Goal: Information Seeking & Learning: Understand process/instructions

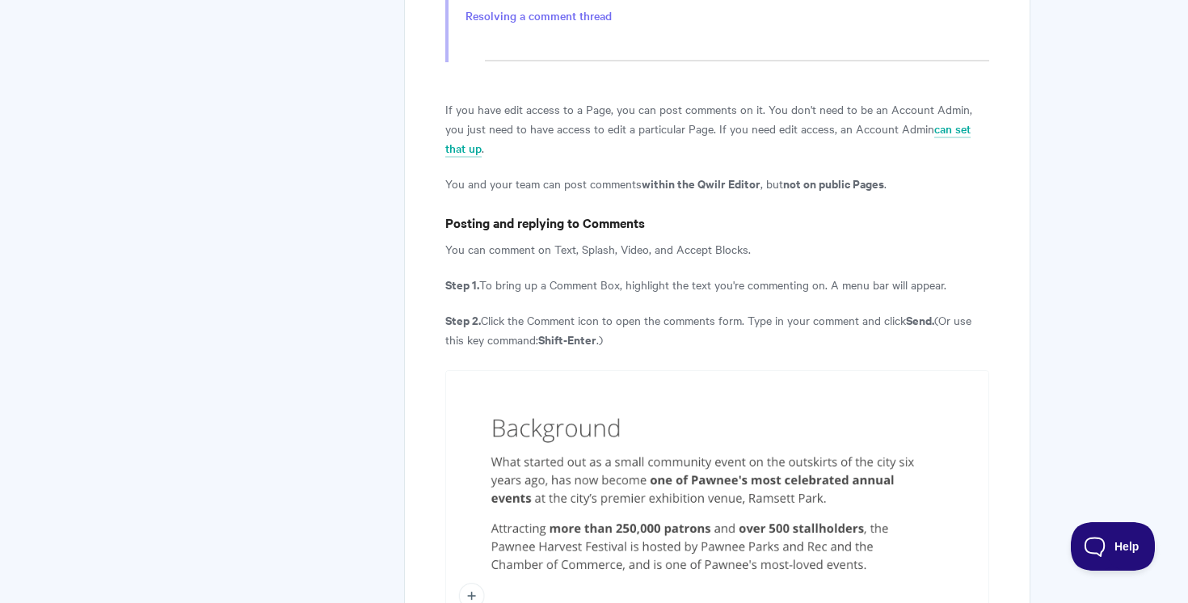
scroll to position [1137, 0]
click at [618, 99] on p "If you have edit access to a Page, you can post comments on it. You don't need …" at bounding box center [717, 128] width 544 height 58
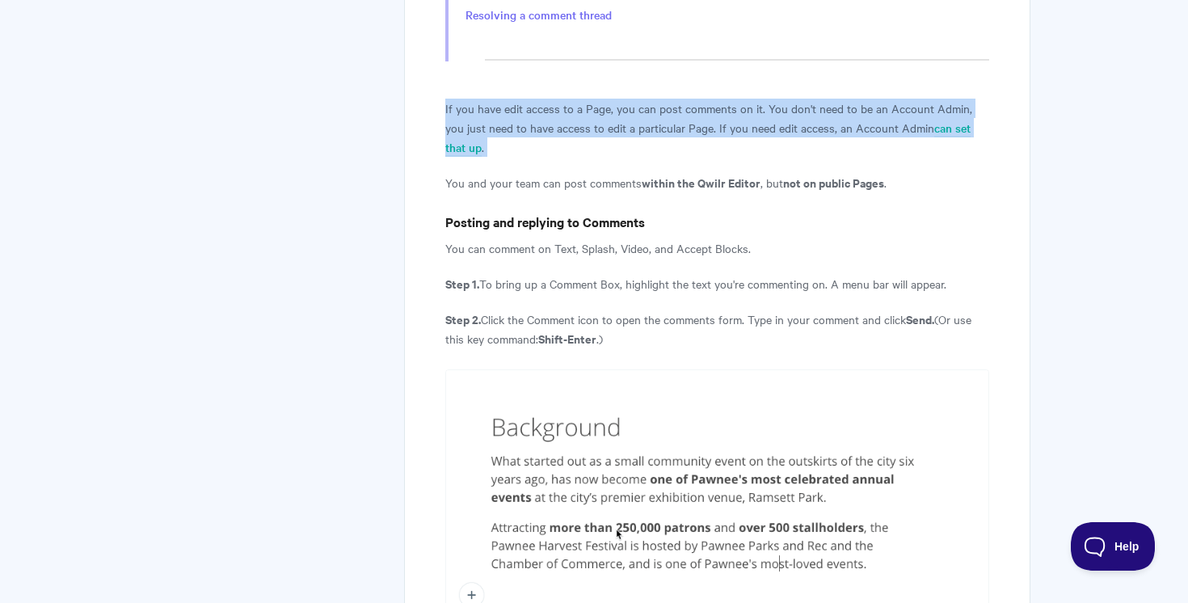
click at [618, 99] on p "If you have edit access to a Page, you can post comments on it. You don't need …" at bounding box center [717, 128] width 544 height 58
copy article "If you have edit access to a Page, you can post comments on it. You don't need …"
click at [618, 99] on p "If you have edit access to a Page, you can post comments on it. You don't need …" at bounding box center [717, 128] width 544 height 58
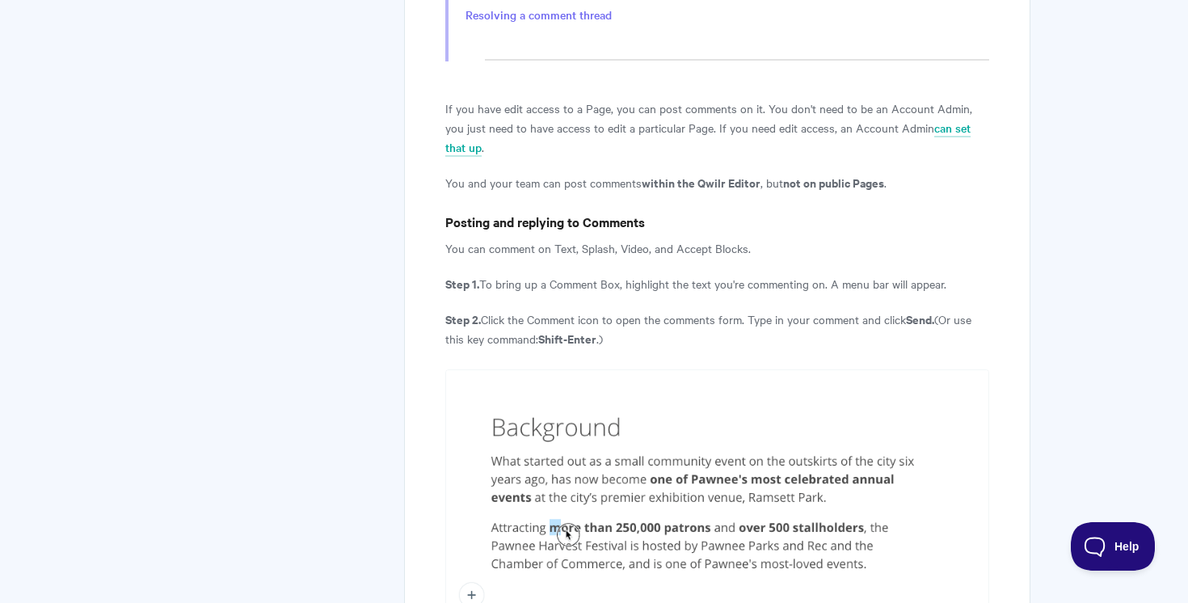
click at [618, 99] on p "If you have edit access to a Page, you can post comments on it. You don't need …" at bounding box center [717, 128] width 544 height 58
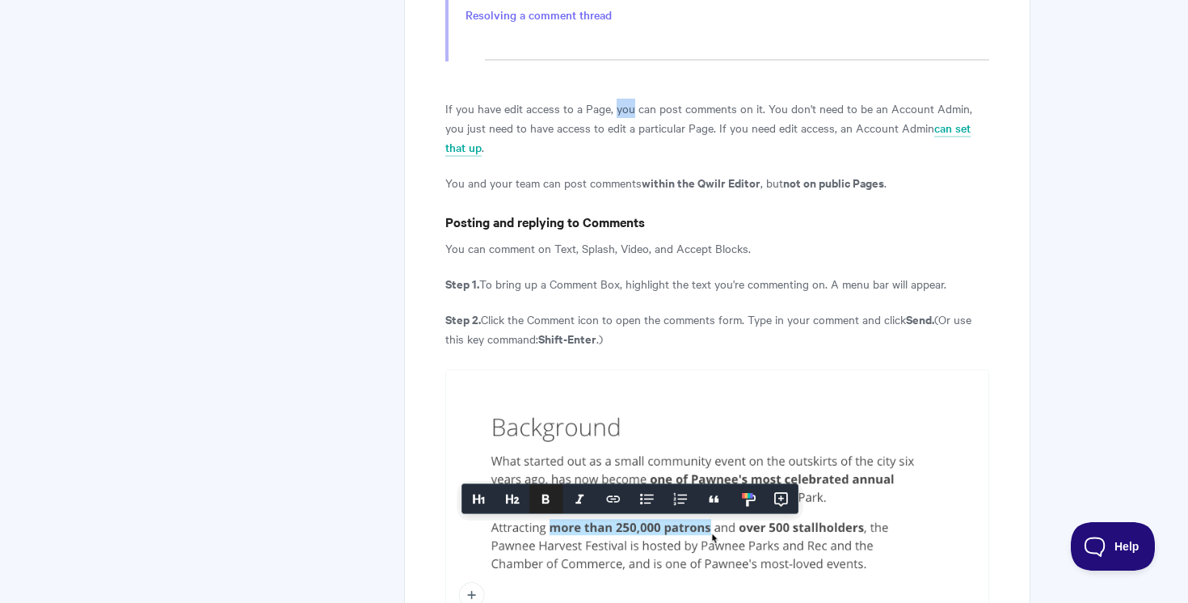
click at [618, 99] on p "If you have edit access to a Page, you can post comments on it. You don't need …" at bounding box center [717, 128] width 544 height 58
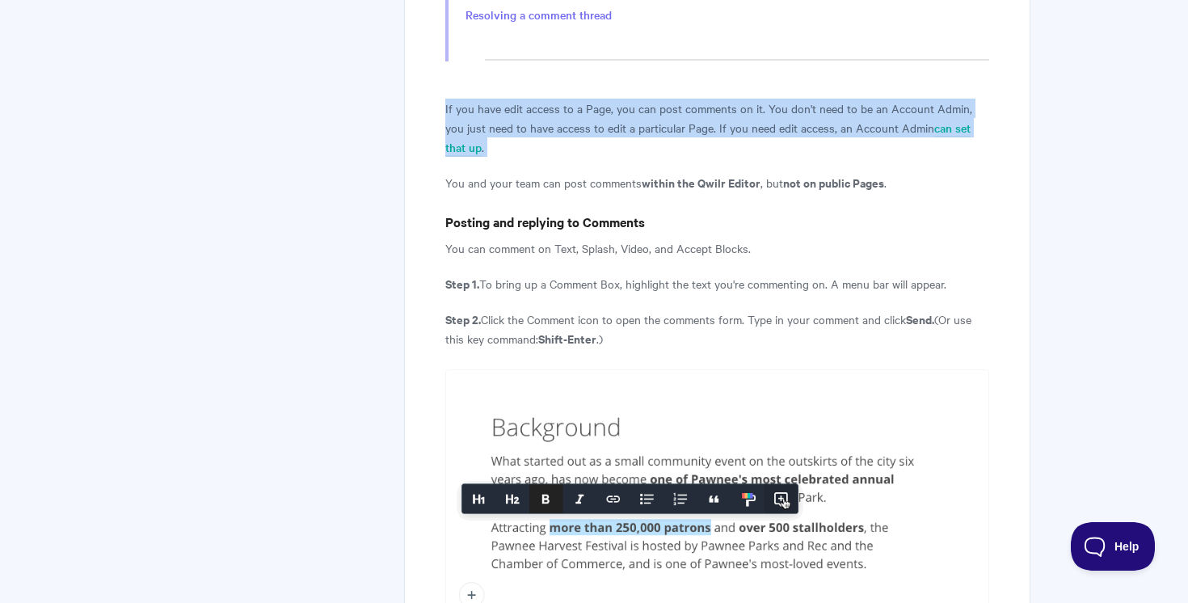
click at [618, 99] on p "If you have edit access to a Page, you can post comments on it. You don't need …" at bounding box center [717, 128] width 544 height 58
copy article "If you have edit access to a Page, you can post comments on it. You don't need …"
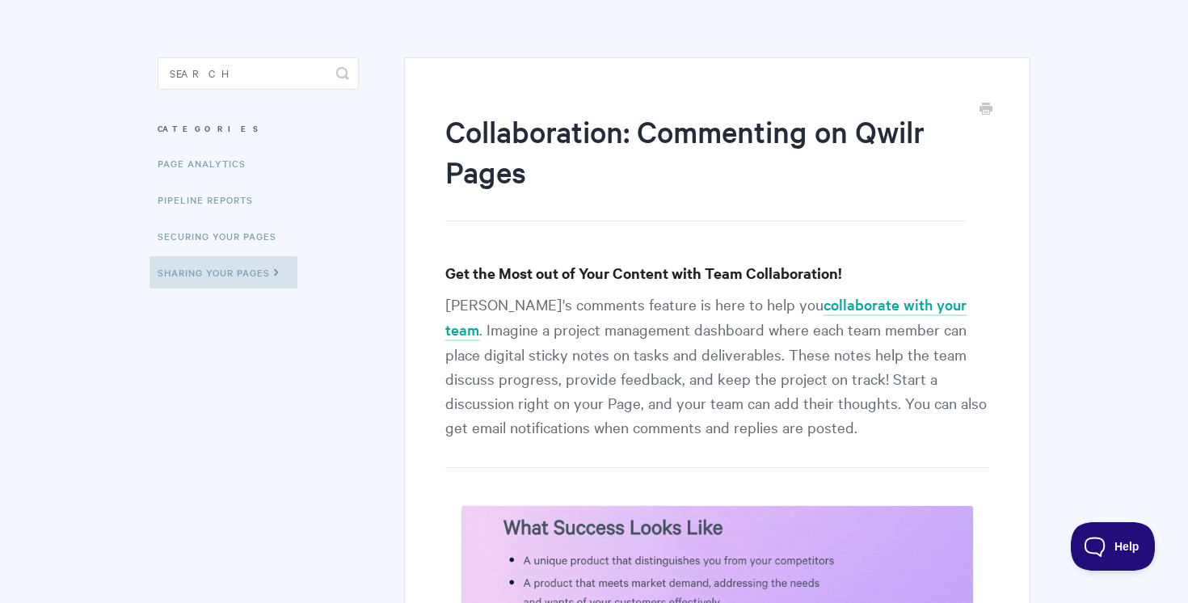
scroll to position [0, 0]
